Goal: Information Seeking & Learning: Learn about a topic

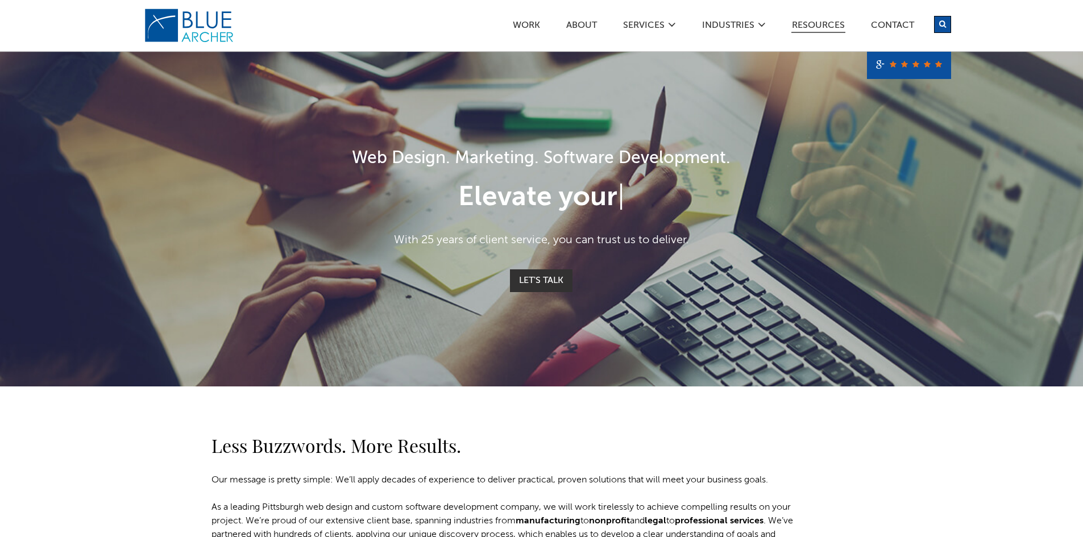
click at [819, 28] on link "Resources" at bounding box center [818, 27] width 54 height 12
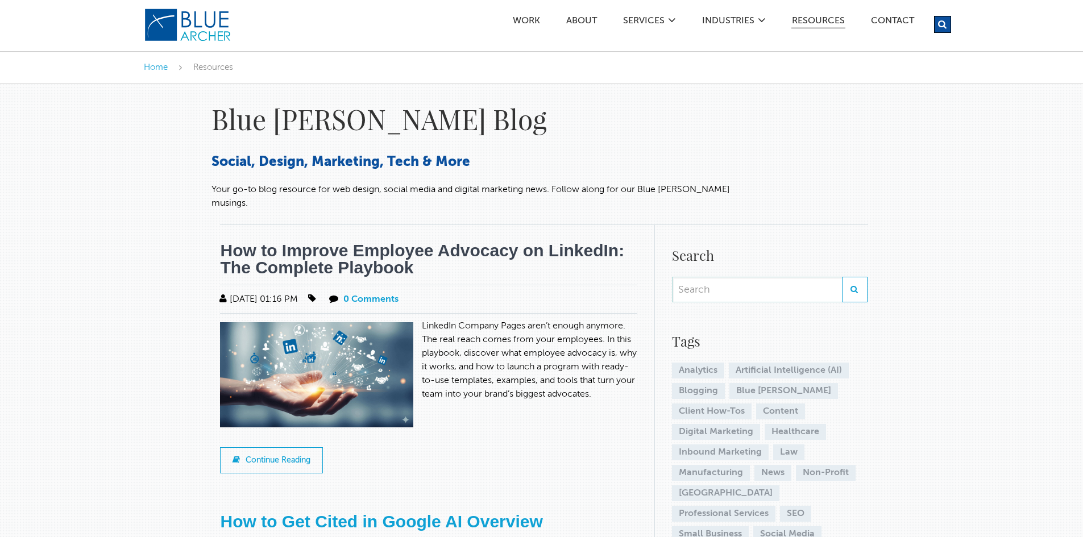
click at [382, 241] on link "How to Improve Employee Advocacy on LinkedIn: The Complete Playbook" at bounding box center [422, 259] width 404 height 36
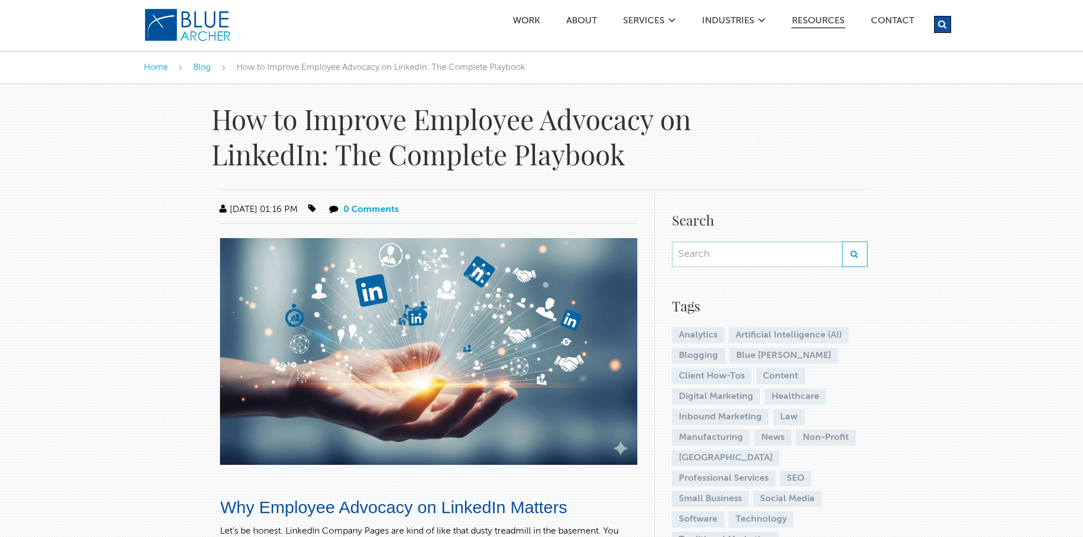
click at [805, 16] on link "Resources" at bounding box center [818, 22] width 54 height 12
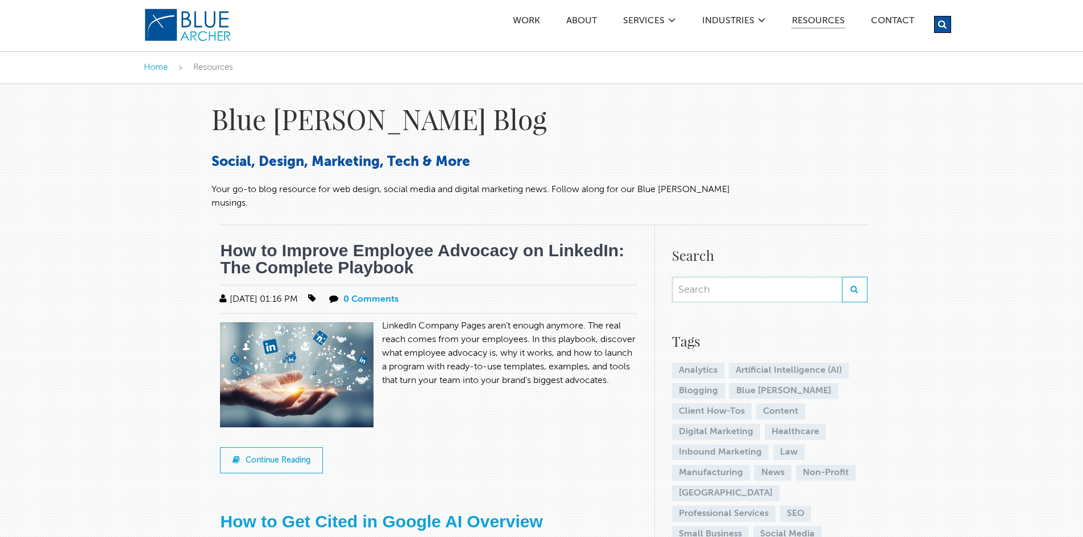
click at [386, 241] on link "How to Improve Employee Advocacy on LinkedIn: The Complete Playbook" at bounding box center [422, 259] width 404 height 36
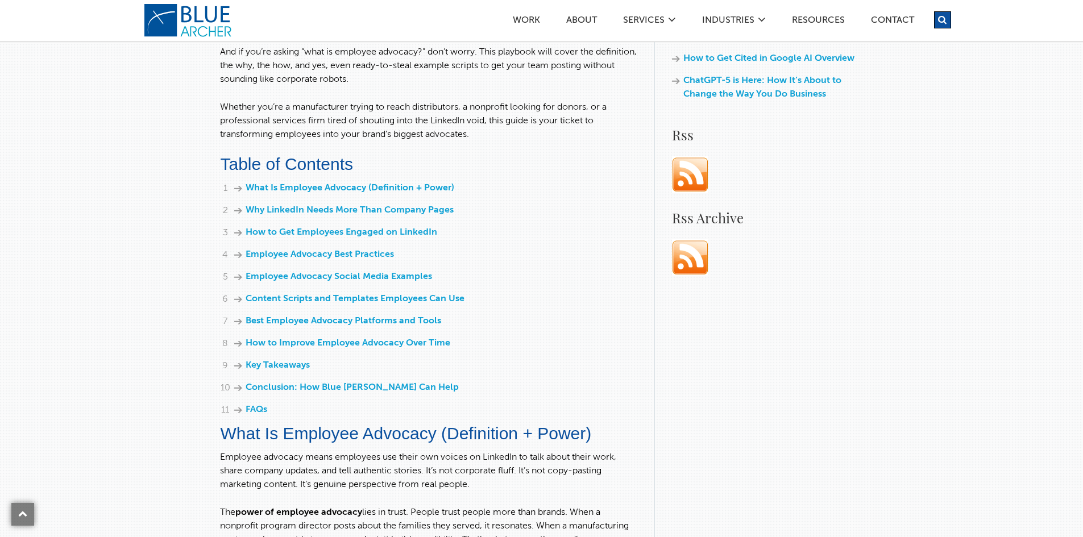
scroll to position [625, 0]
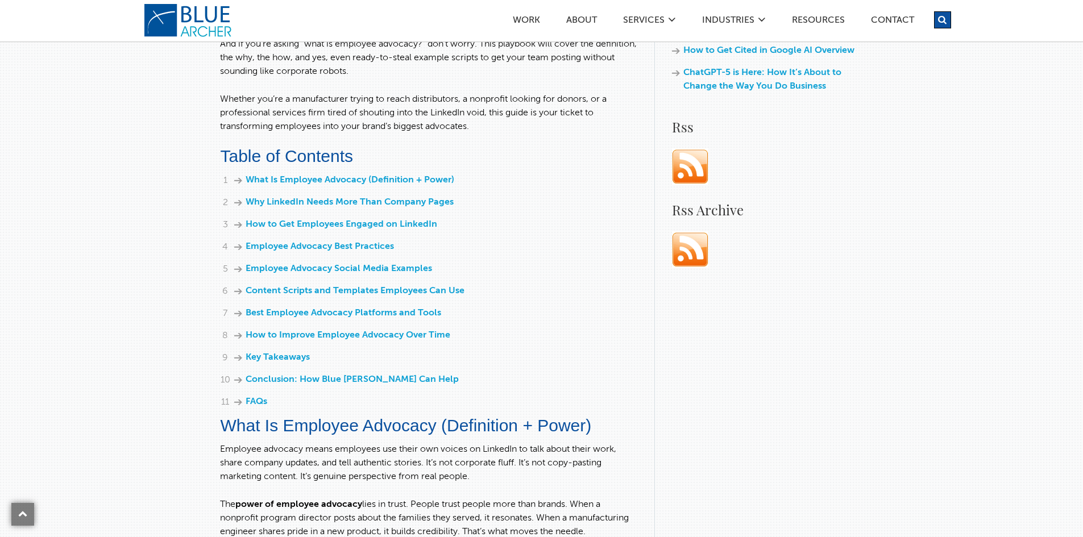
drag, startPoint x: 165, startPoint y: 16, endPoint x: 174, endPoint y: 159, distance: 143.0
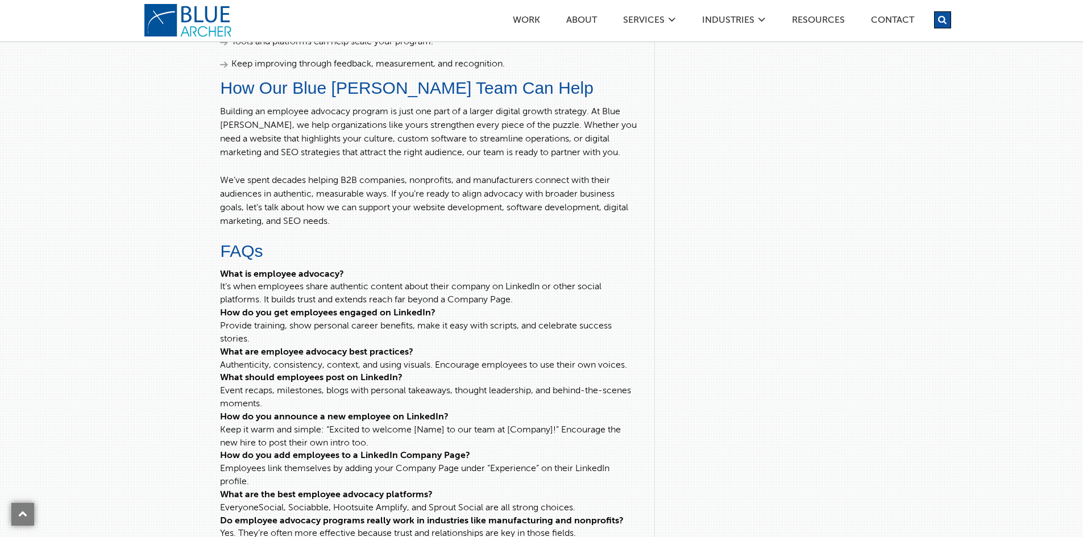
scroll to position [6139, 0]
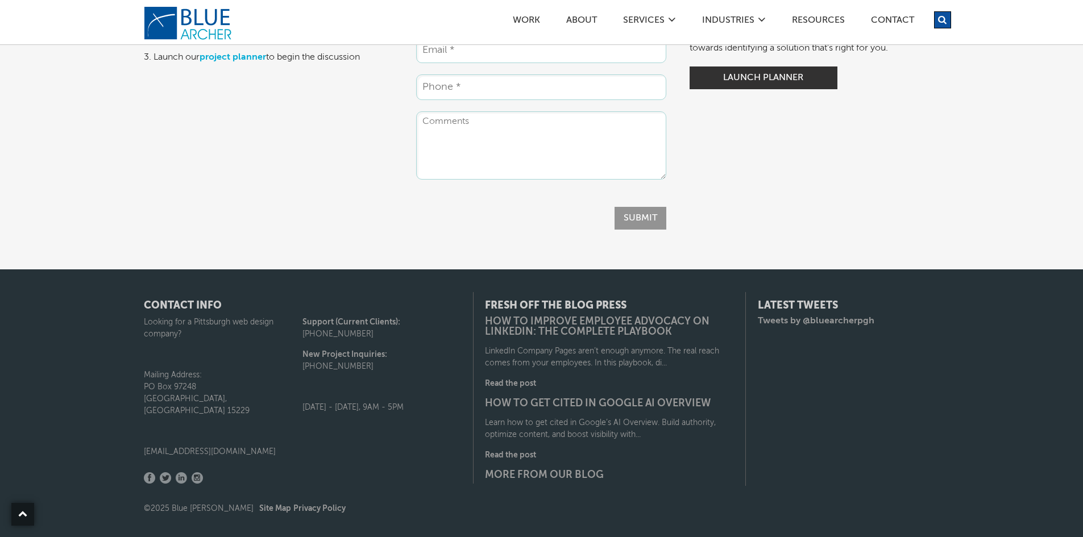
click at [154, 26] on link "logo" at bounding box center [189, 23] width 91 height 34
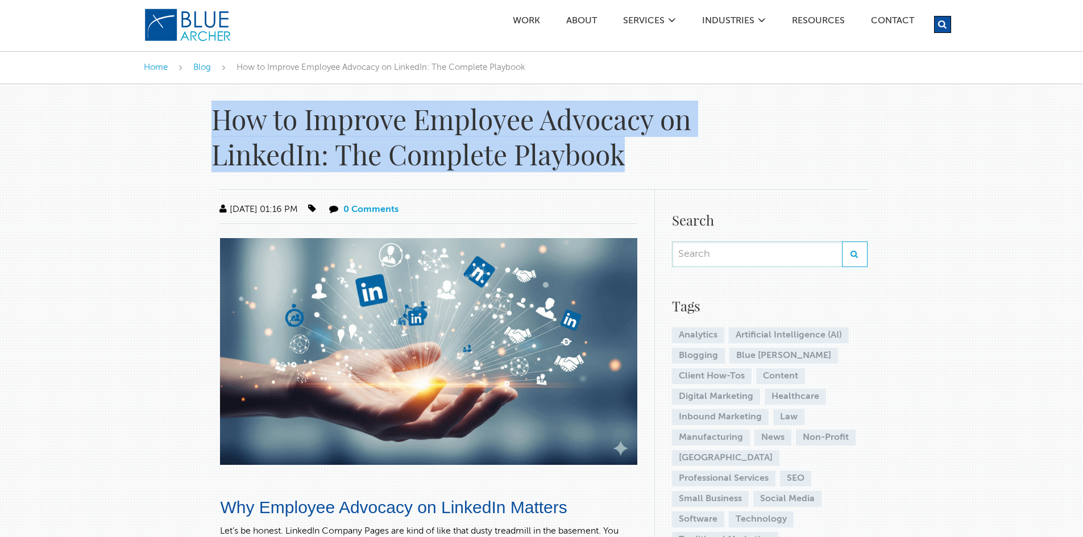
drag, startPoint x: 649, startPoint y: 155, endPoint x: 213, endPoint y: 128, distance: 437.3
click at [213, 128] on h1 "How to Improve Employee Advocacy on LinkedIn: The Complete Playbook" at bounding box center [472, 136] width 523 height 71
copy h1 "How to Improve Employee Advocacy on LinkedIn: The Complete Playbook"
click at [444, 297] on img at bounding box center [428, 351] width 417 height 227
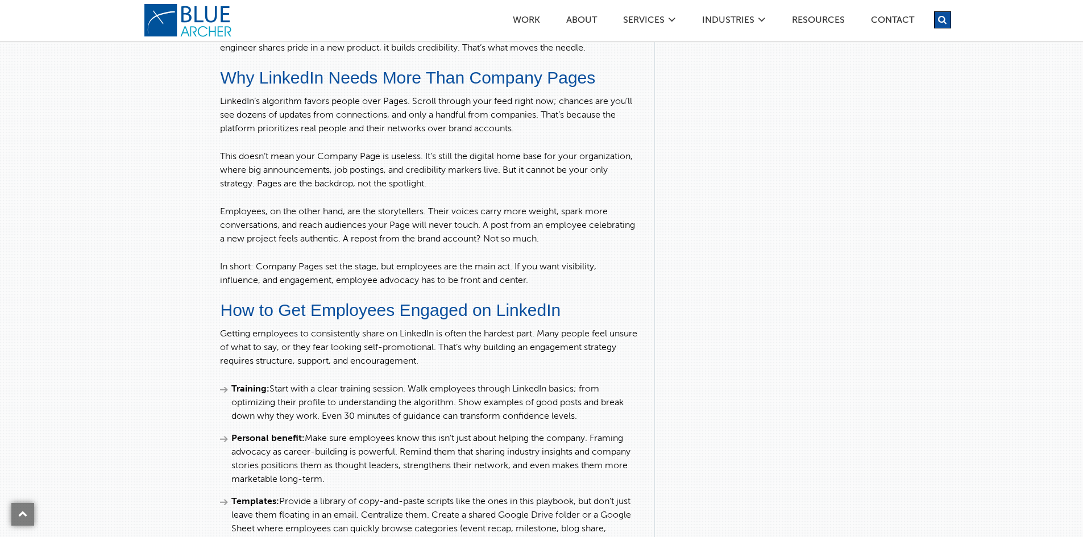
scroll to position [6139, 0]
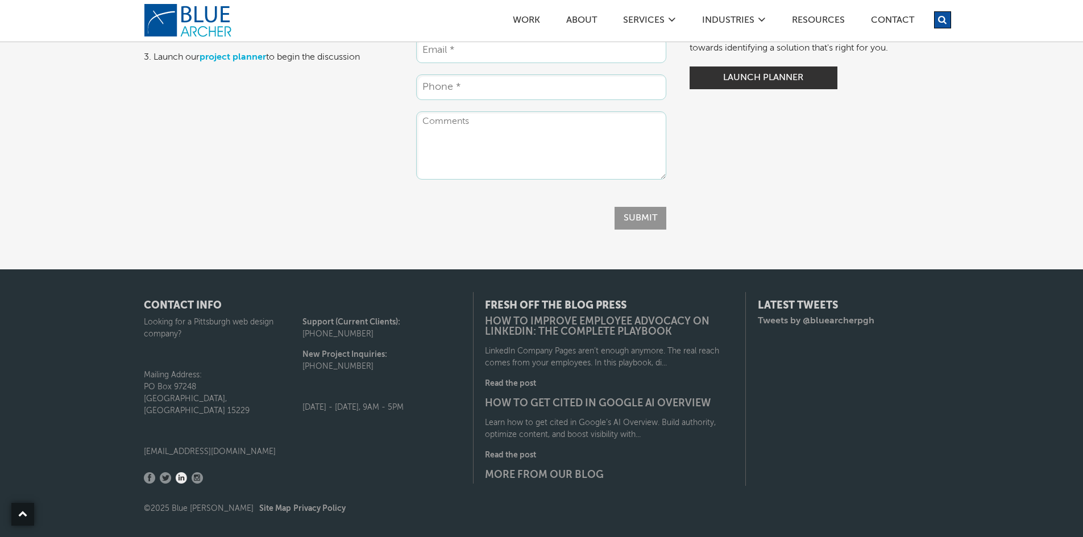
click at [177, 472] on link "LinkedIn" at bounding box center [181, 477] width 11 height 11
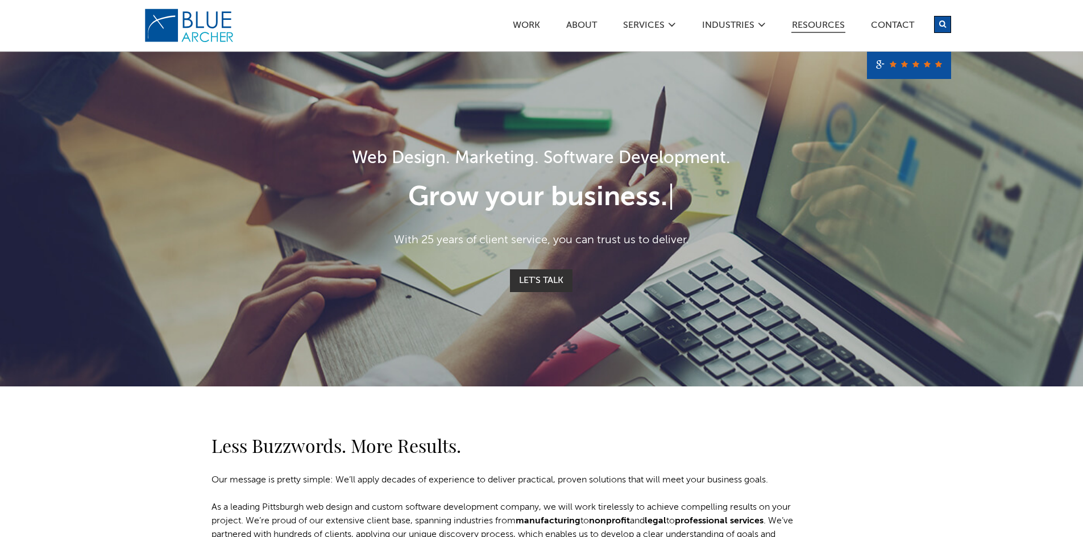
click at [833, 26] on link "Resources" at bounding box center [818, 27] width 54 height 12
